Goal: Task Accomplishment & Management: Use online tool/utility

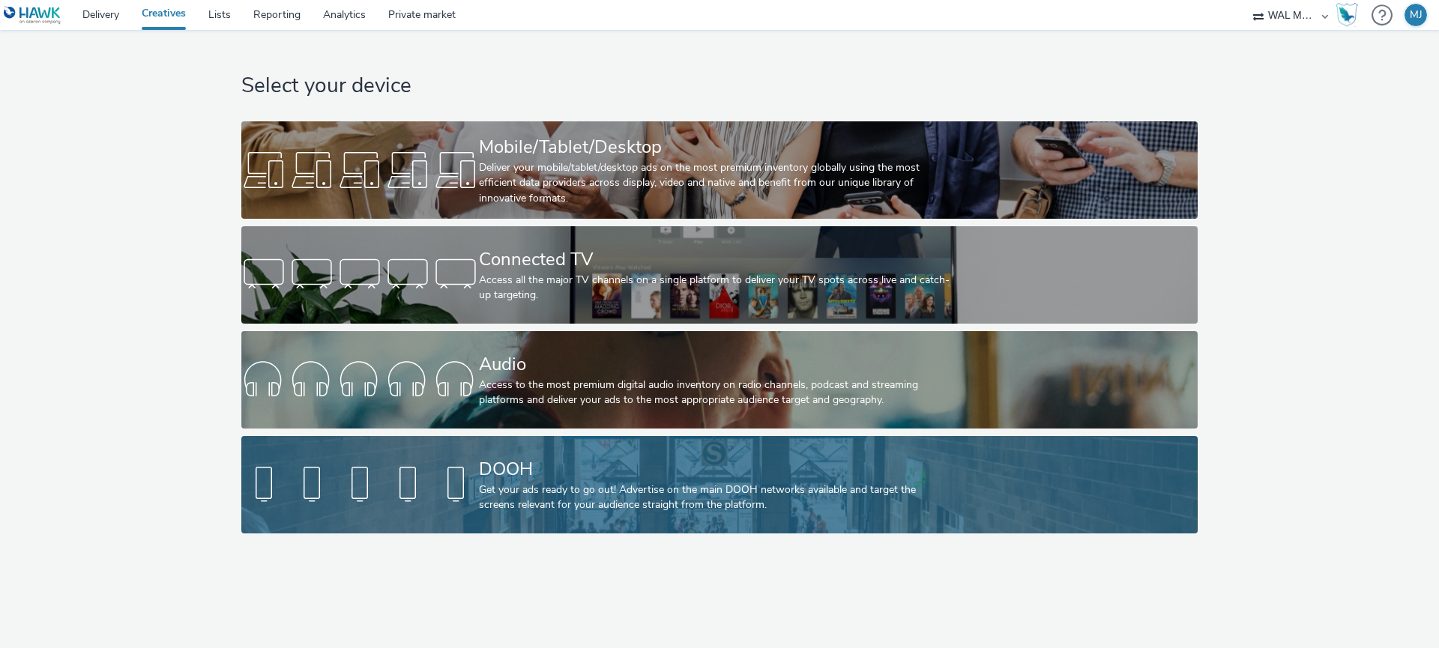
click at [480, 468] on div "DOOH" at bounding box center [716, 469] width 475 height 26
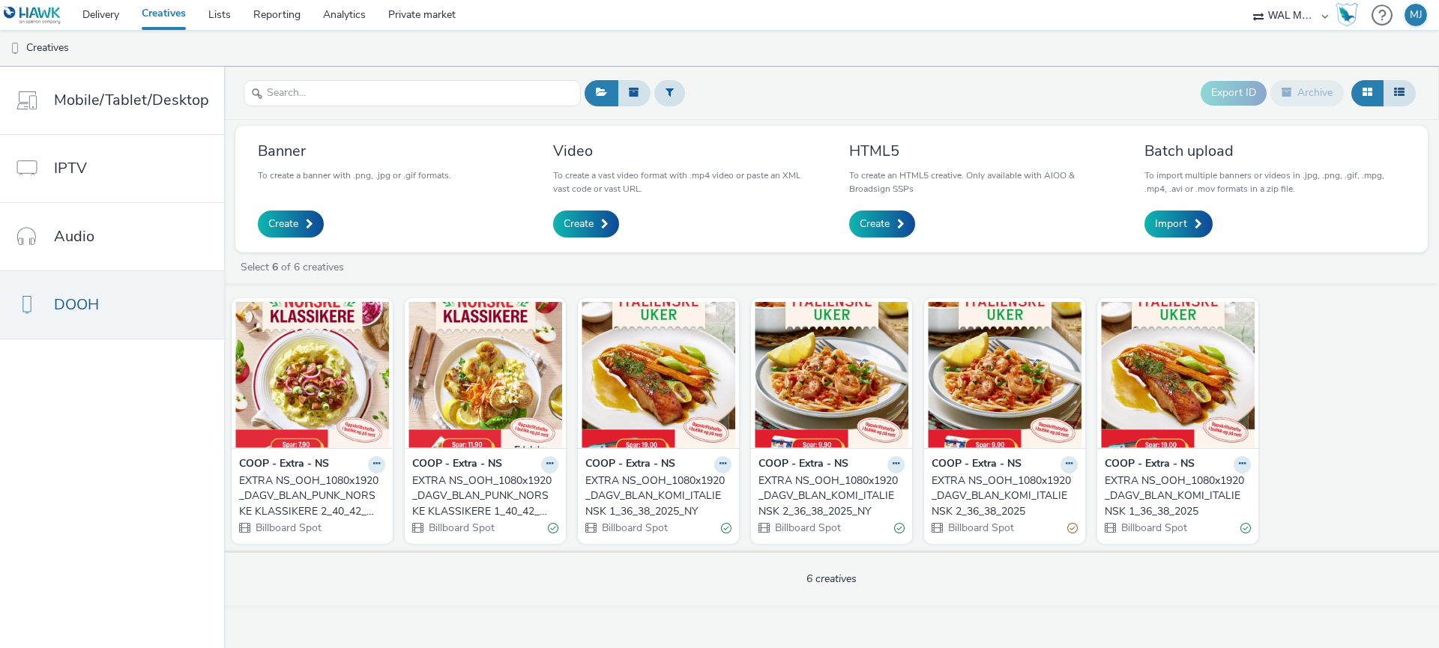
click at [337, 493] on div "EXTRA NS_OOH_1080x1920_DAGV_BLAN_PUNK_NORSKE KLASSIKERE 2_40_42_2025" at bounding box center [309, 497] width 140 height 46
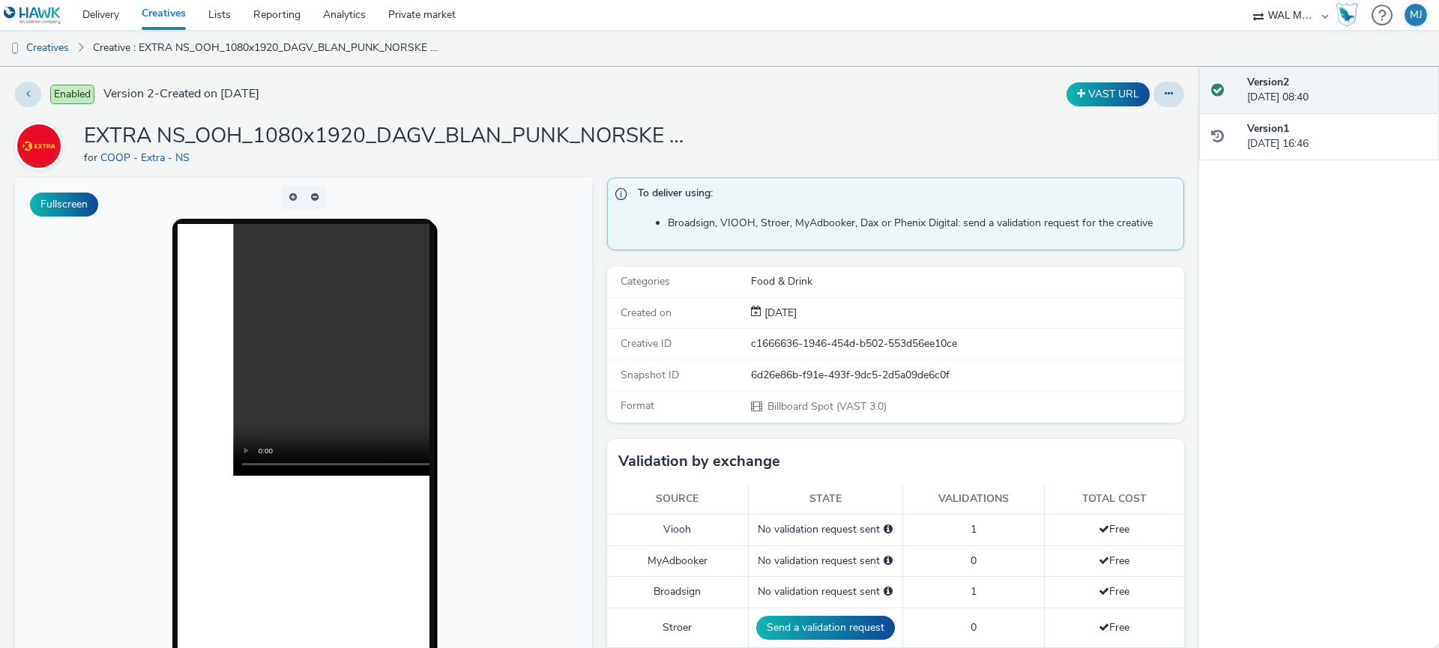
click at [167, 16] on link "Creatives" at bounding box center [163, 15] width 67 height 30
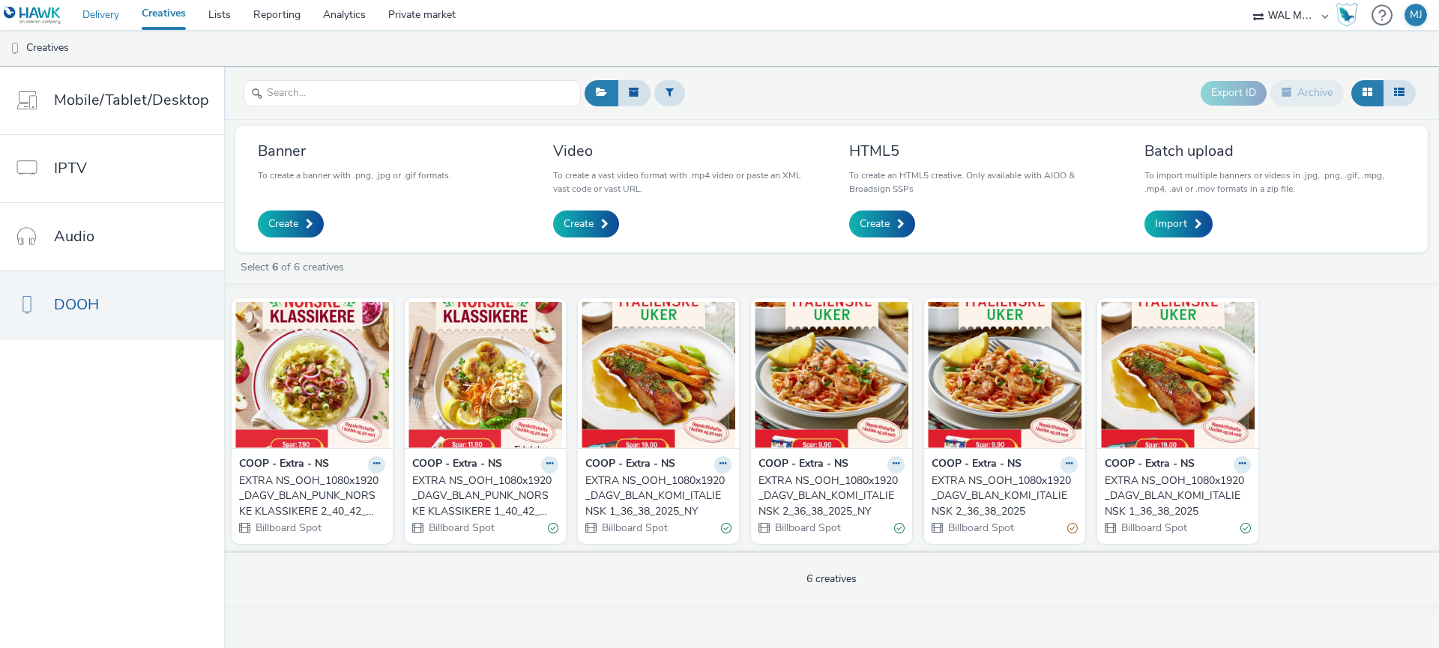
click at [106, 18] on link "Delivery" at bounding box center [100, 15] width 59 height 30
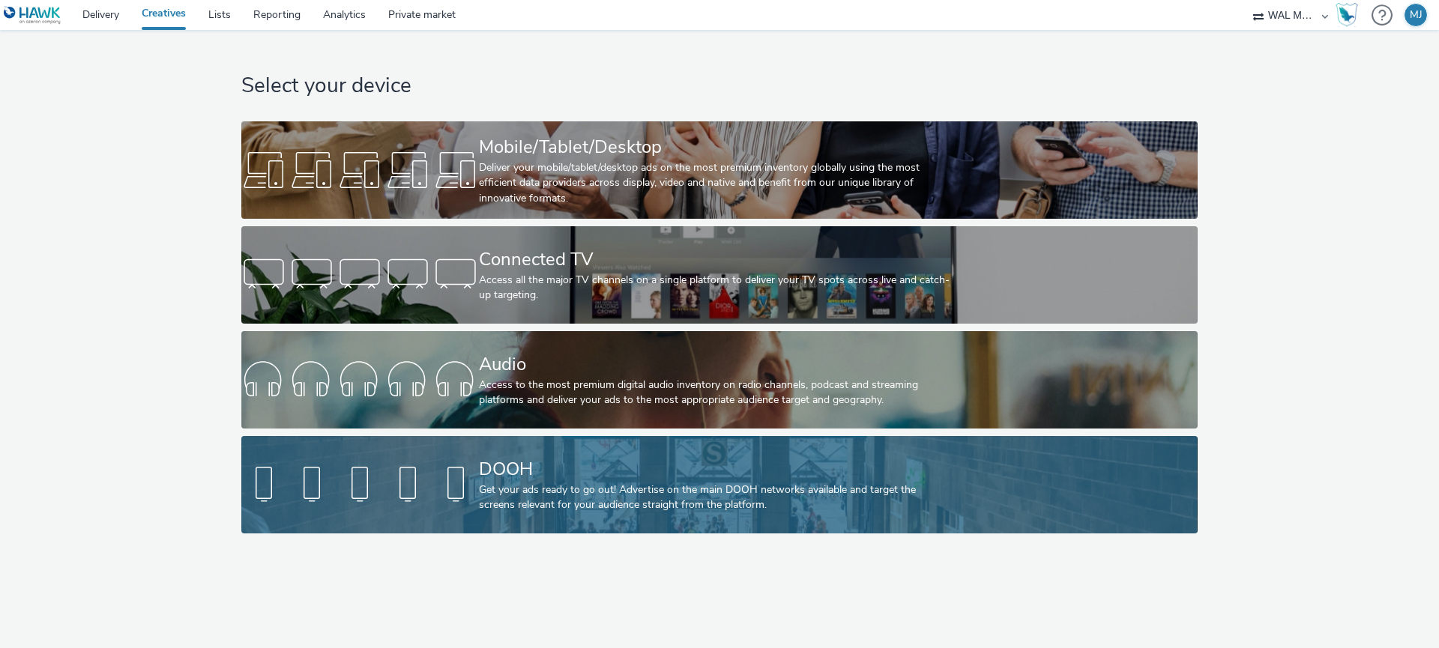
click at [378, 479] on div at bounding box center [360, 485] width 238 height 48
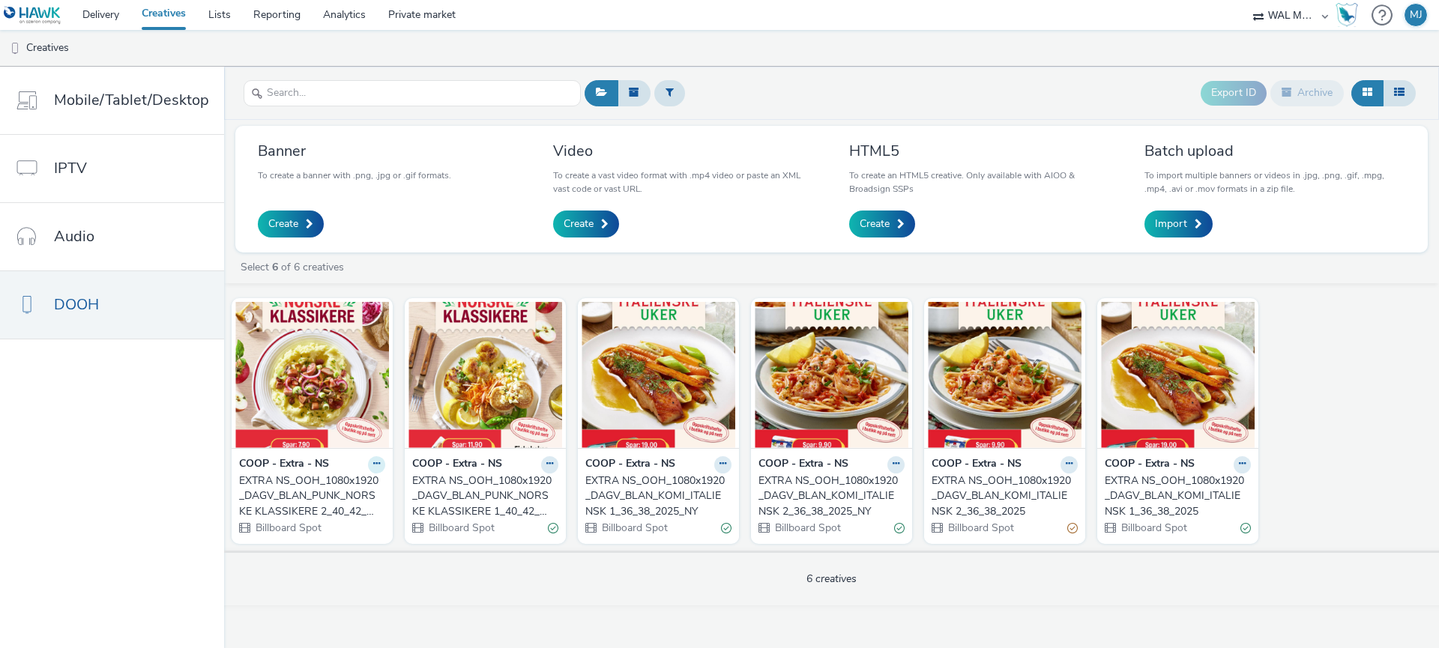
click at [373, 468] on icon at bounding box center [376, 463] width 7 height 9
click at [349, 490] on link "Edit" at bounding box center [329, 491] width 112 height 30
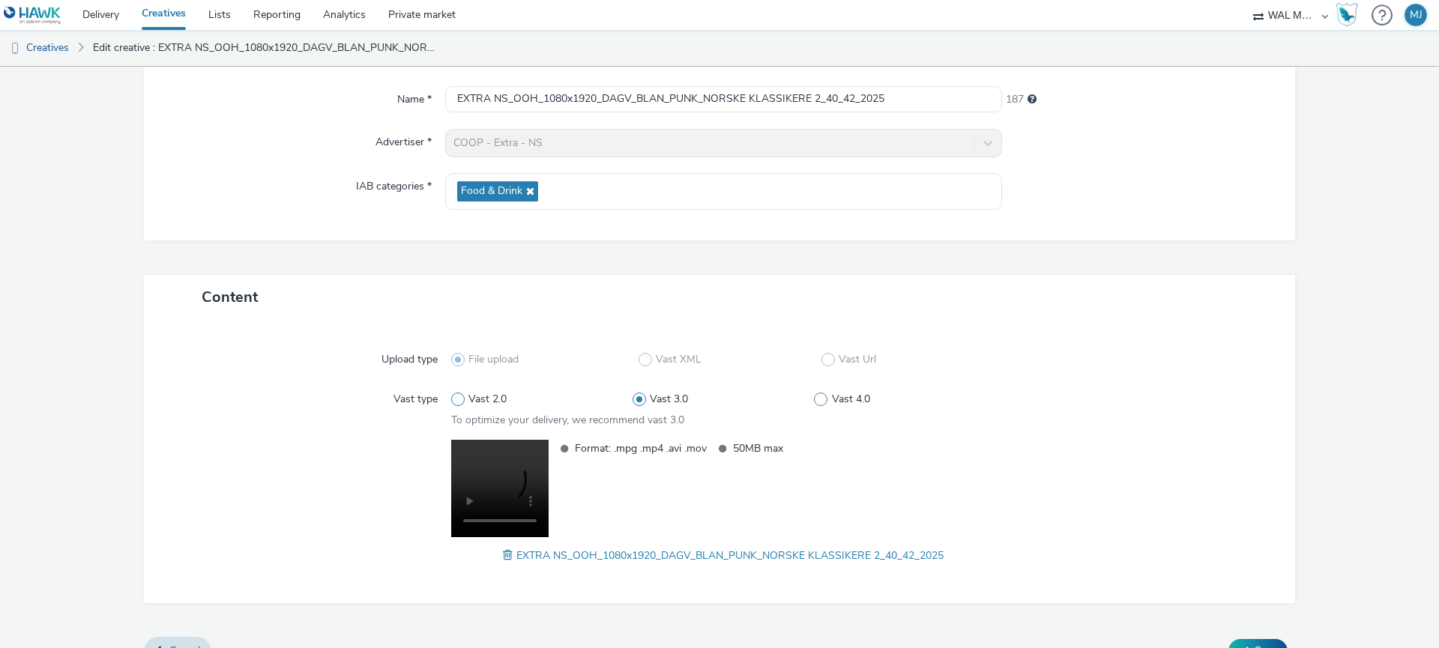
scroll to position [159, 0]
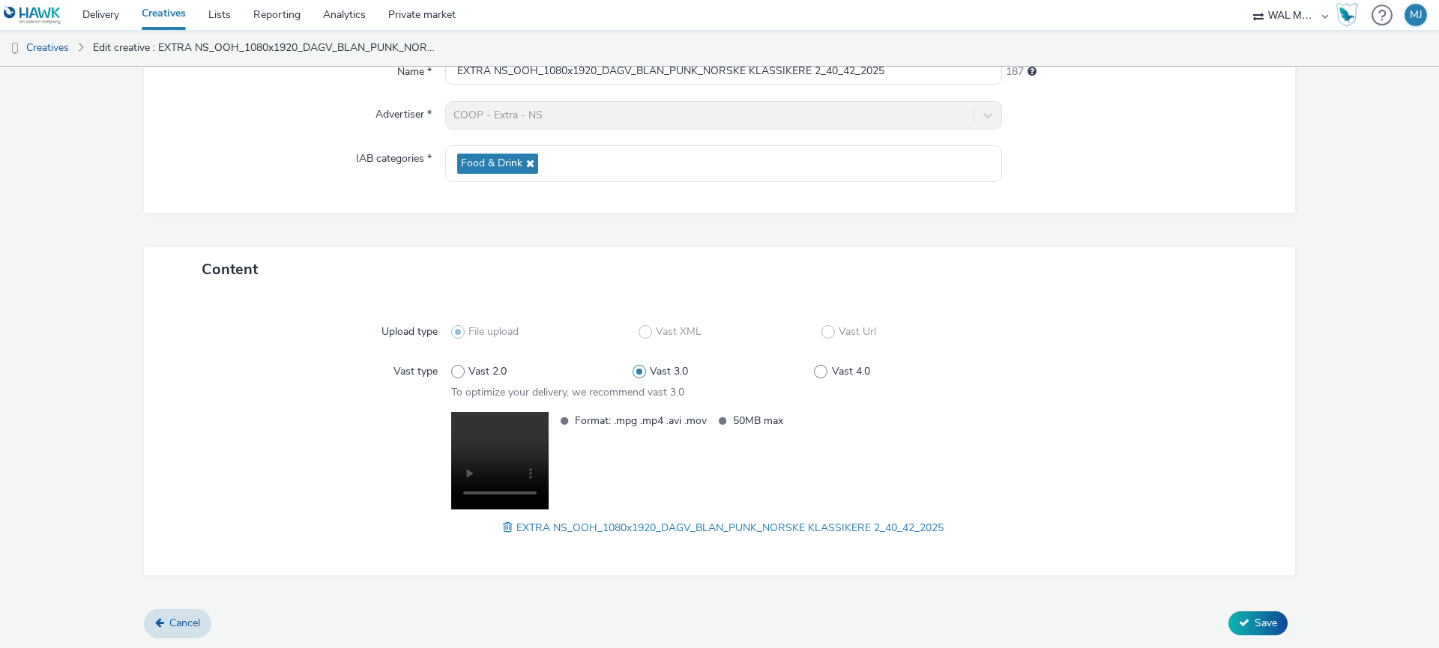
click at [608, 529] on span "EXTRA NS_OOH_1080x1920_DAGV_BLAN_PUNK_NORSKE KLASSIKERE 2_40_42_2025" at bounding box center [729, 528] width 427 height 14
click at [1242, 618] on icon at bounding box center [1244, 623] width 10 height 10
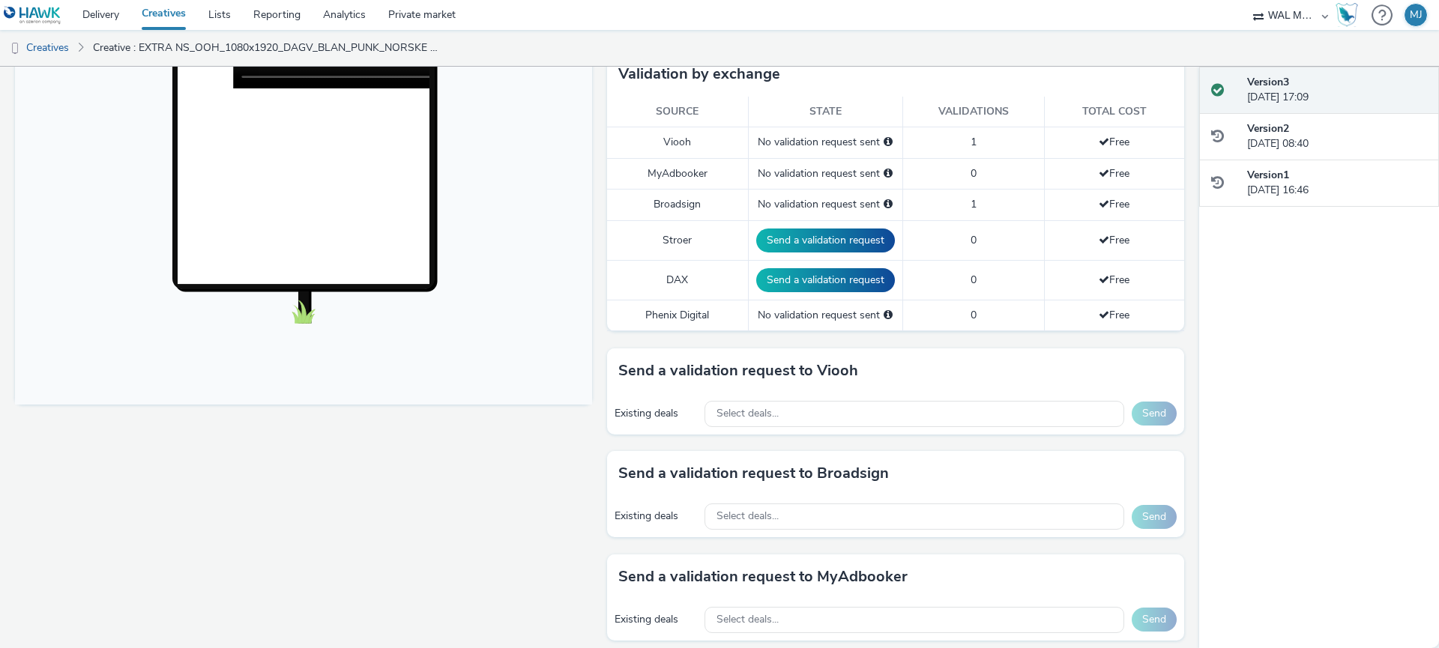
scroll to position [386, 0]
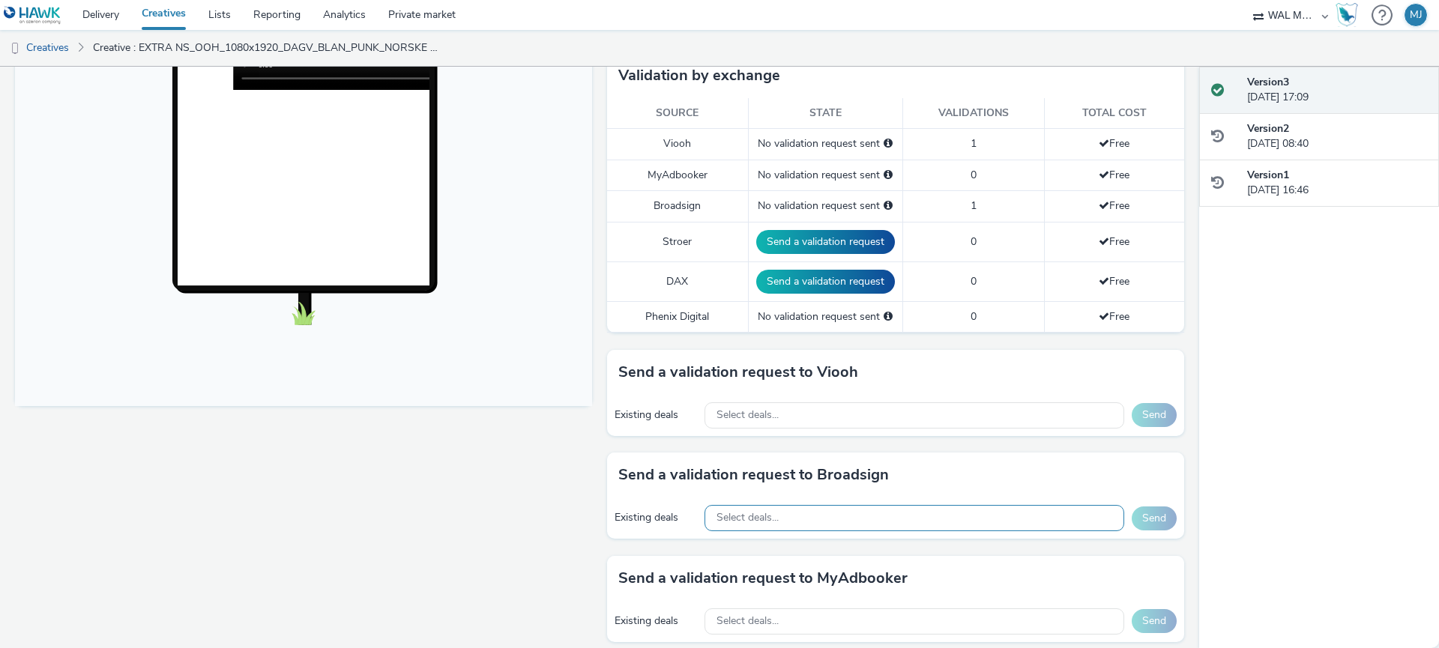
click at [937, 515] on div "Select deals..." at bounding box center [914, 518] width 420 height 26
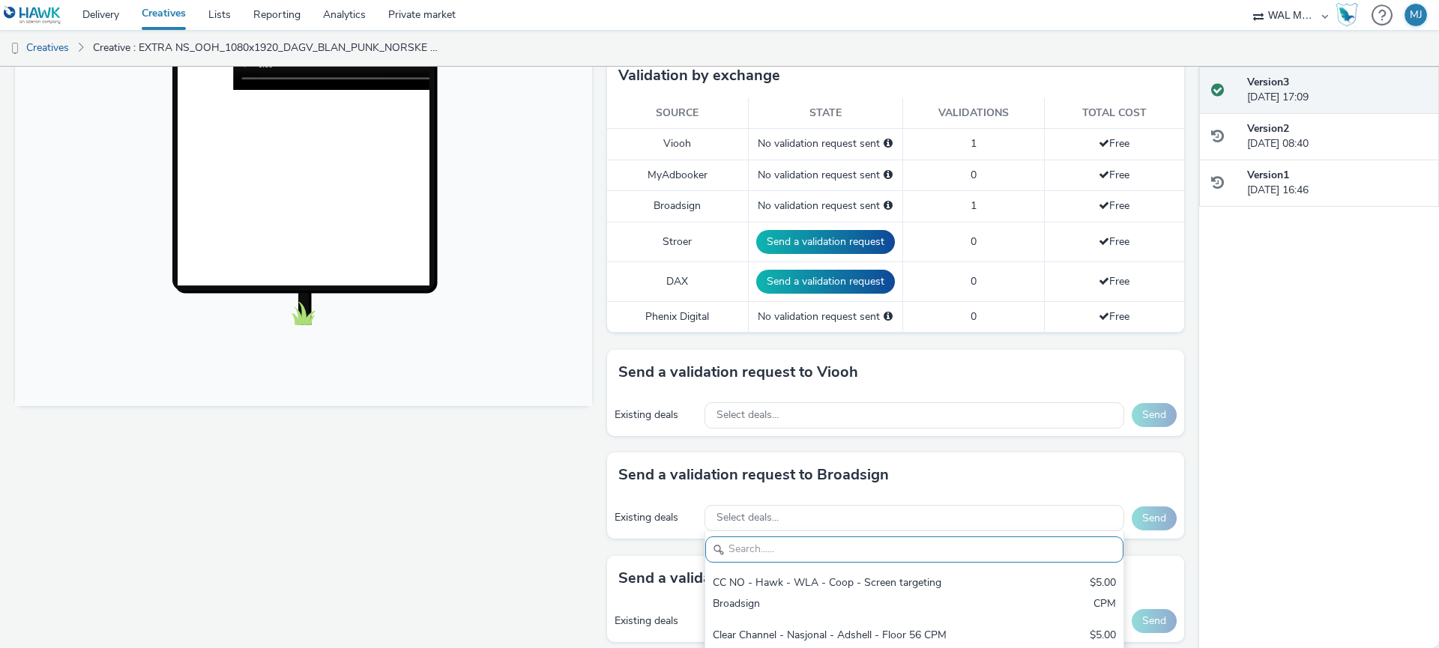
click at [935, 480] on div "Send a validation request to Broadsign" at bounding box center [895, 475] width 577 height 45
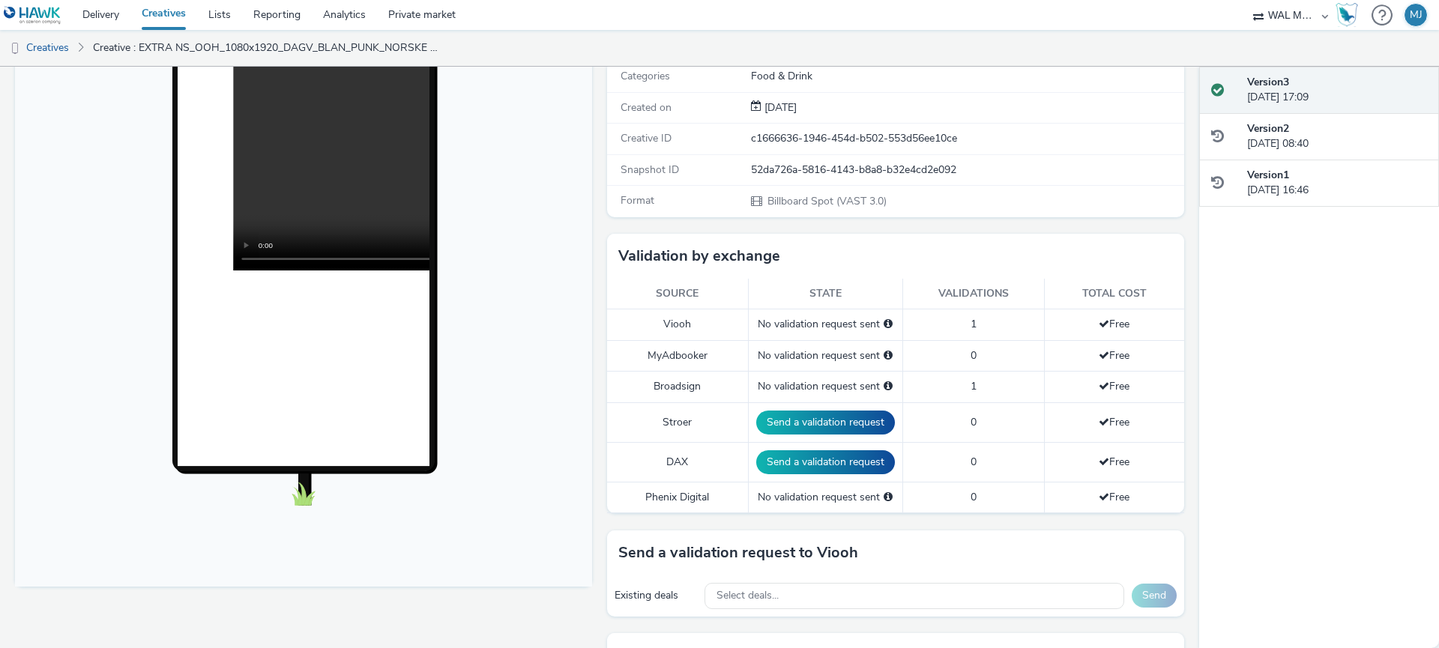
scroll to position [0, 0]
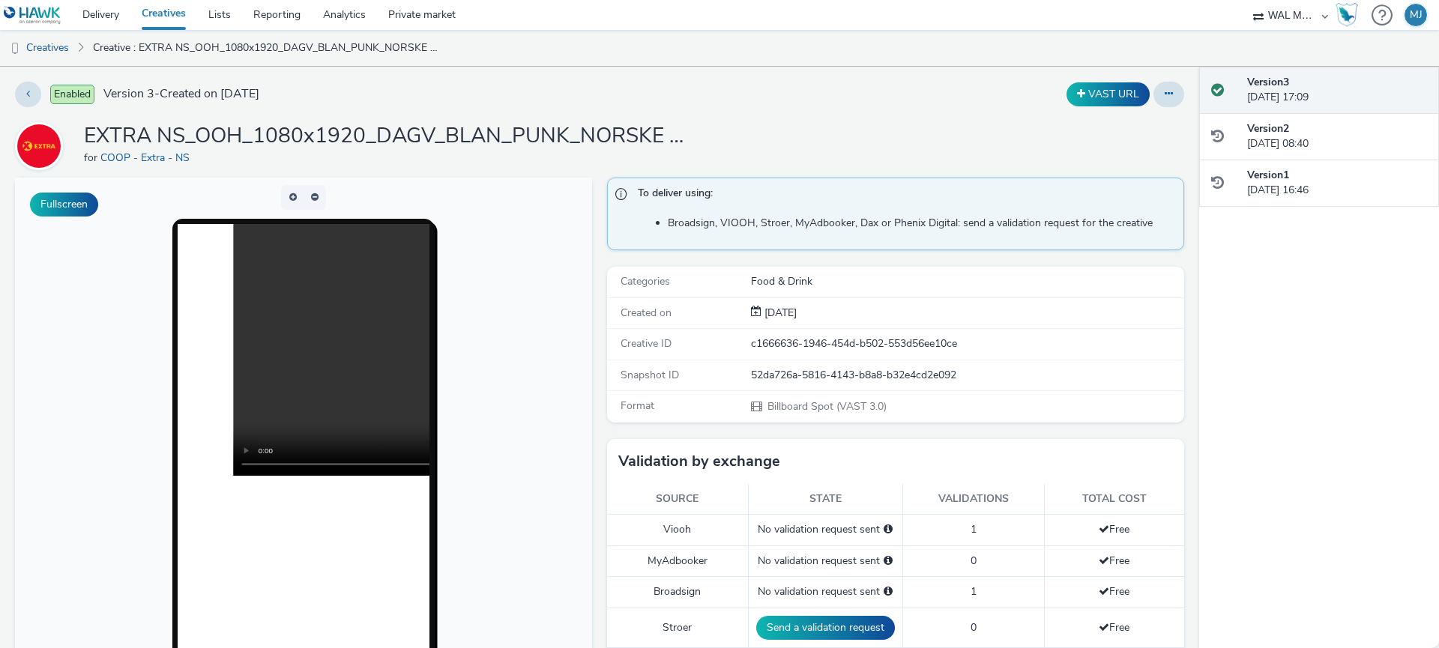
click at [163, 15] on link "Creatives" at bounding box center [163, 15] width 67 height 30
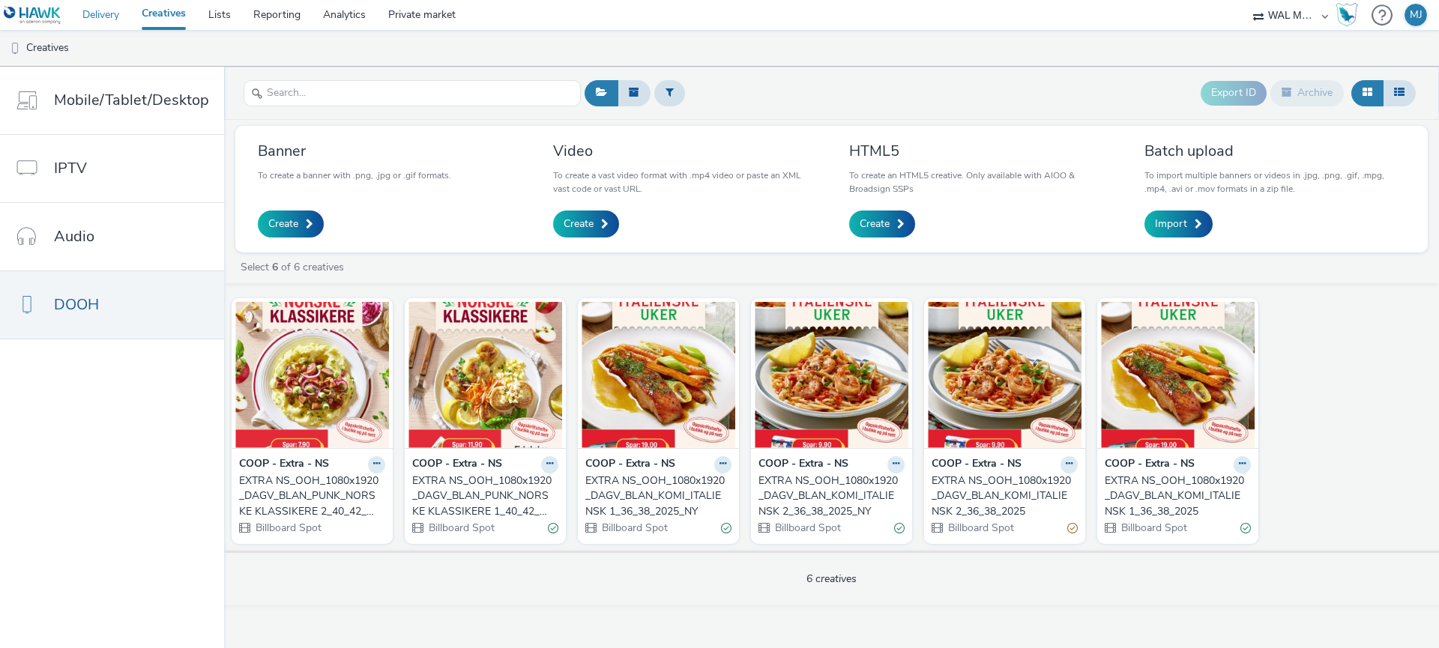
click at [97, 10] on link "Delivery" at bounding box center [100, 15] width 59 height 30
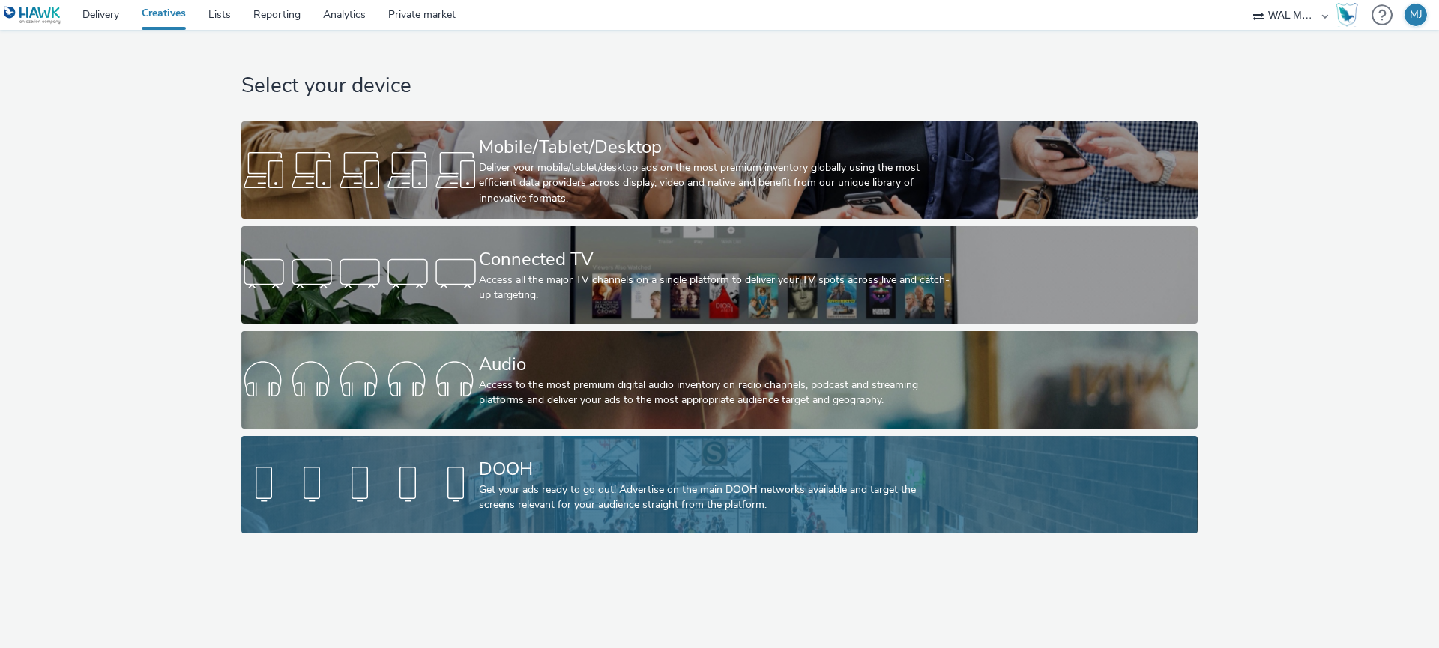
click at [509, 513] on div "Get your ads ready to go out! Advertise on the main DOOH networks available and…" at bounding box center [716, 498] width 475 height 31
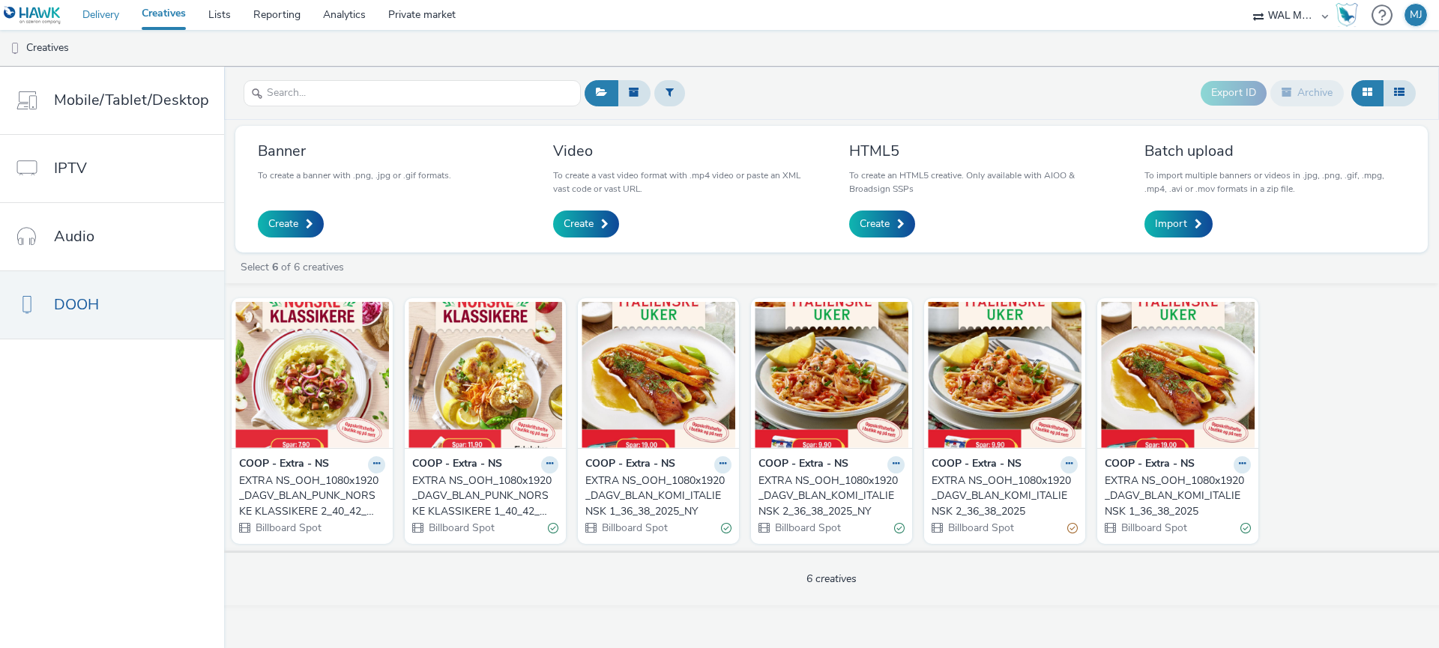
click at [101, 16] on link "Delivery" at bounding box center [100, 15] width 59 height 30
